Goal: Task Accomplishment & Management: Use online tool/utility

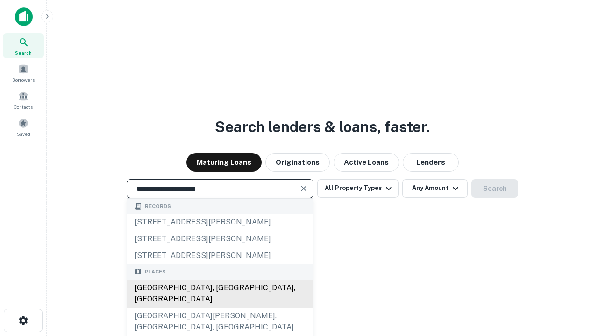
click at [219, 308] on div "[GEOGRAPHIC_DATA], [GEOGRAPHIC_DATA], [GEOGRAPHIC_DATA]" at bounding box center [220, 294] width 186 height 28
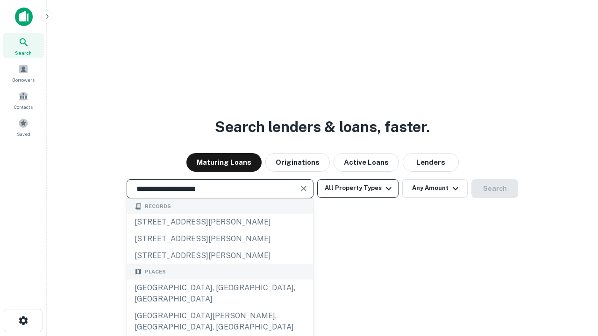
type input "**********"
click at [358, 188] on button "All Property Types" at bounding box center [357, 188] width 81 height 19
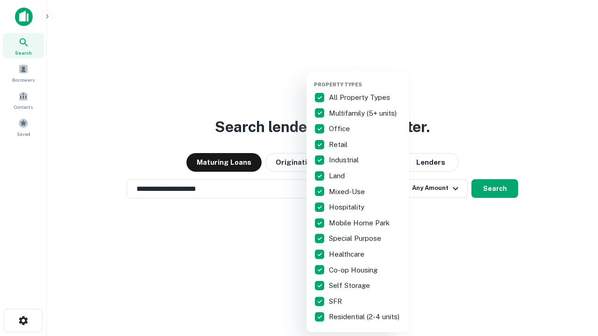
click at [365, 78] on button "button" at bounding box center [365, 78] width 103 height 0
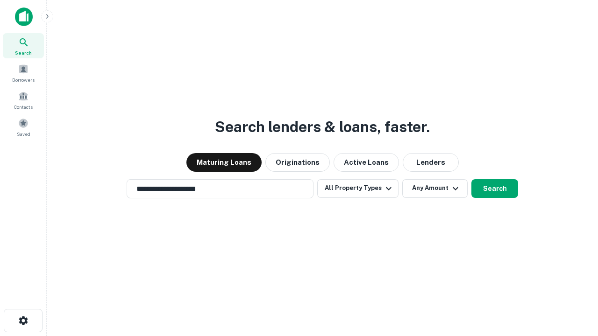
scroll to position [14, 0]
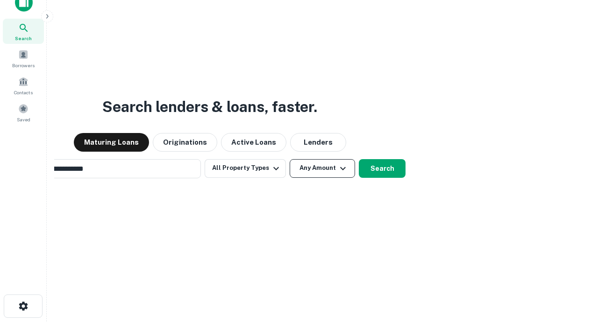
click at [289, 159] on button "Any Amount" at bounding box center [321, 168] width 65 height 19
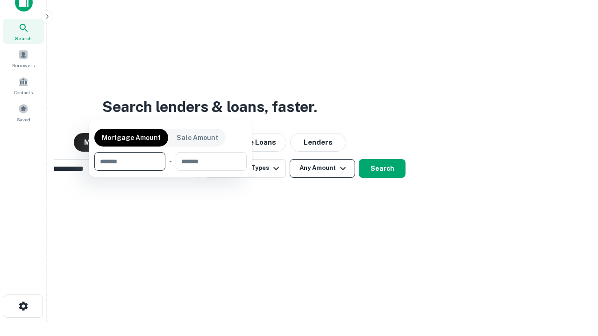
scroll to position [67, 264]
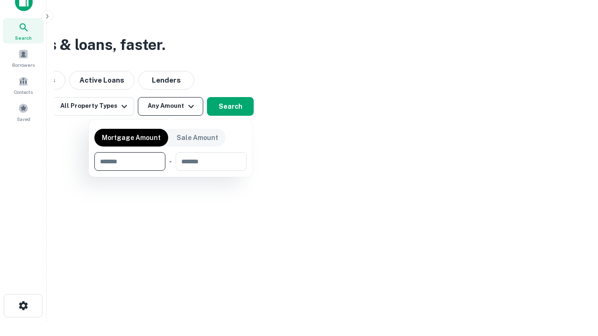
type input "*******"
click at [170, 171] on button "button" at bounding box center [170, 171] width 152 height 0
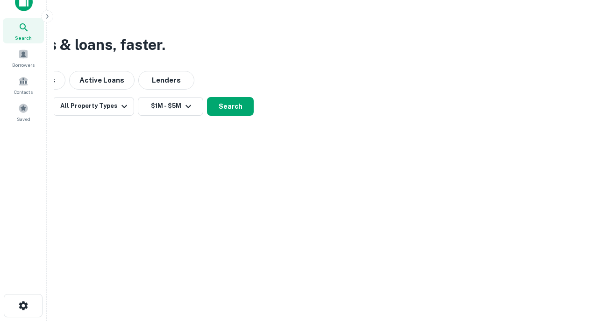
scroll to position [14, 0]
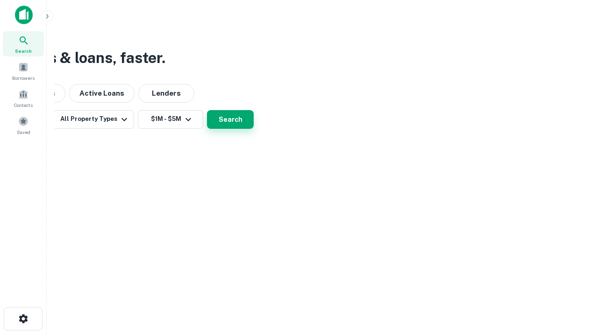
click at [253, 129] on button "Search" at bounding box center [230, 119] width 47 height 19
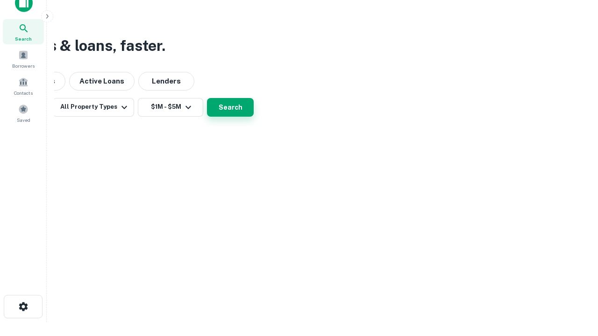
scroll to position [0, 172]
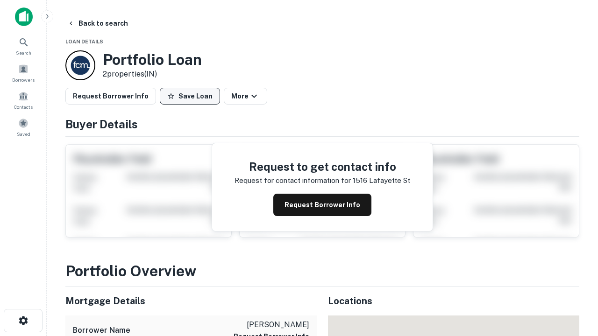
click at [190, 96] on button "Save Loan" at bounding box center [190, 96] width 60 height 17
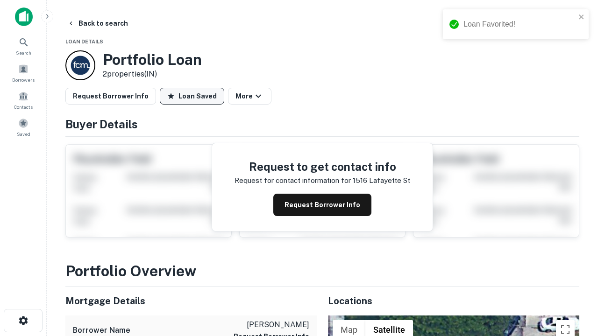
click at [192, 96] on button "Loan Saved" at bounding box center [192, 96] width 64 height 17
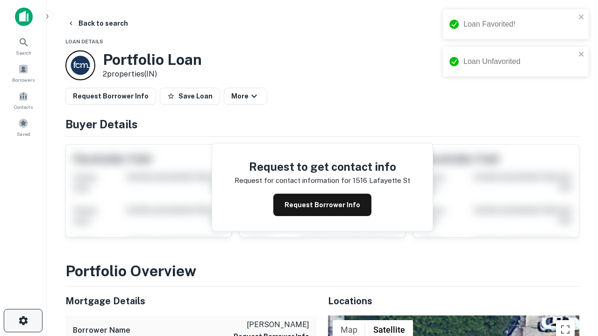
click at [23, 321] on icon "button" at bounding box center [23, 320] width 11 height 11
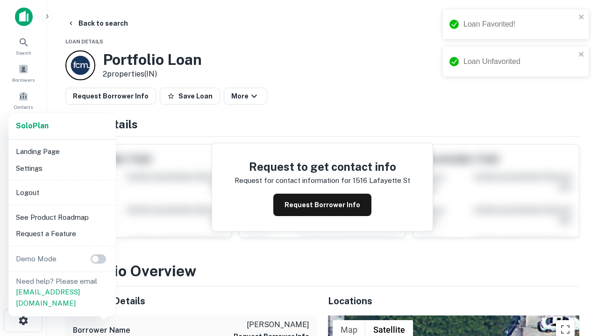
click at [62, 192] on li "Logout" at bounding box center [62, 192] width 100 height 17
